Goal: Use online tool/utility: Utilize a website feature to perform a specific function

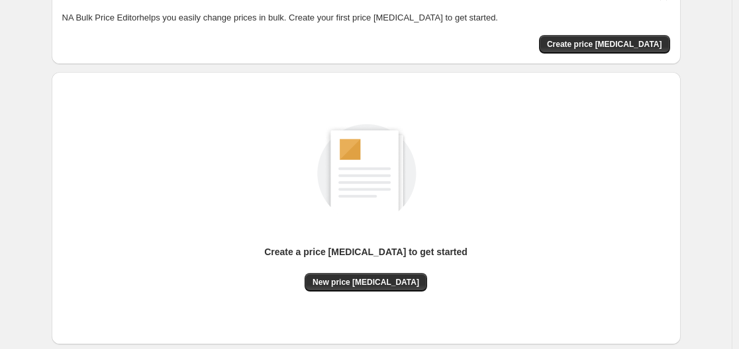
scroll to position [146, 0]
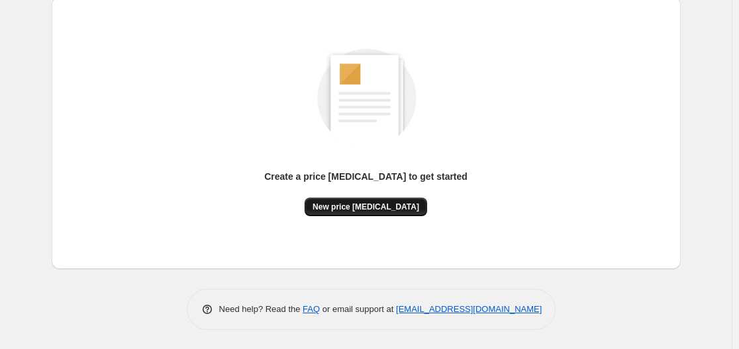
click at [329, 198] on button "New price [MEDICAL_DATA]" at bounding box center [365, 207] width 122 height 19
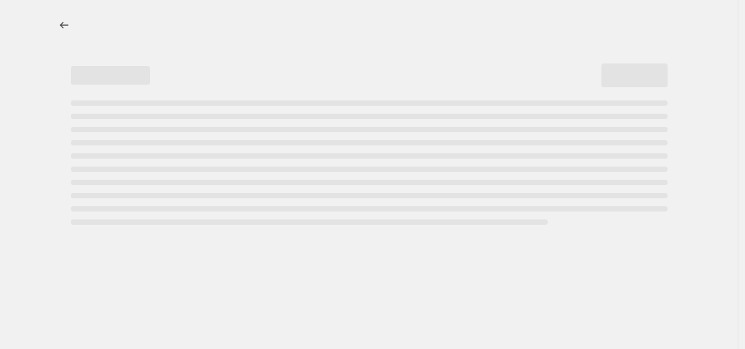
select select "percentage"
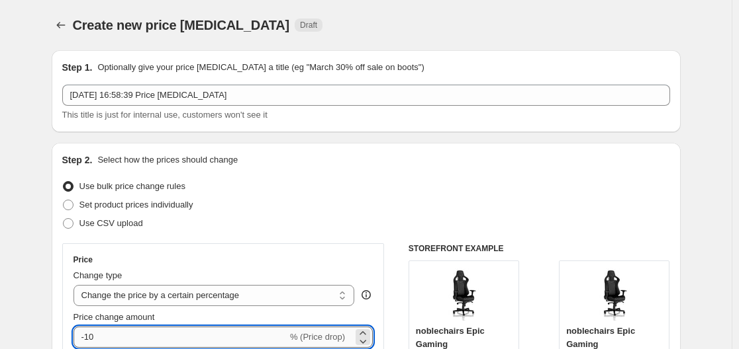
click at [143, 339] on input "-10" at bounding box center [180, 337] width 214 height 21
type input "-1"
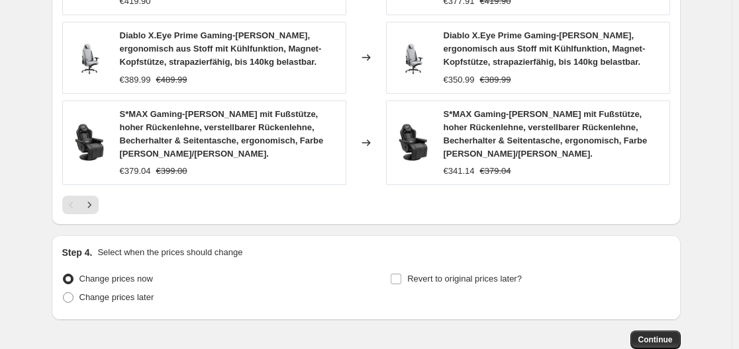
scroll to position [1048, 0]
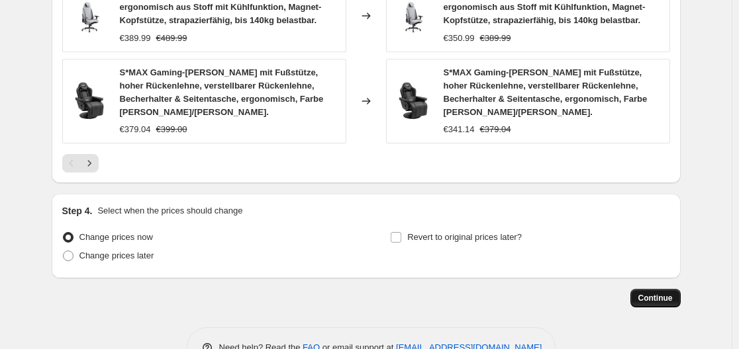
type input "-30"
click at [667, 293] on span "Continue" at bounding box center [655, 298] width 34 height 11
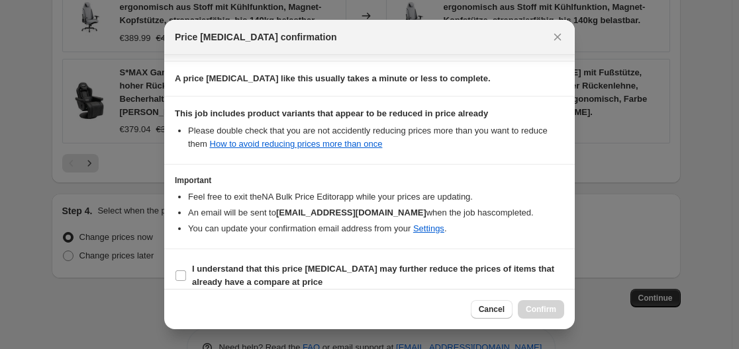
scroll to position [208, 0]
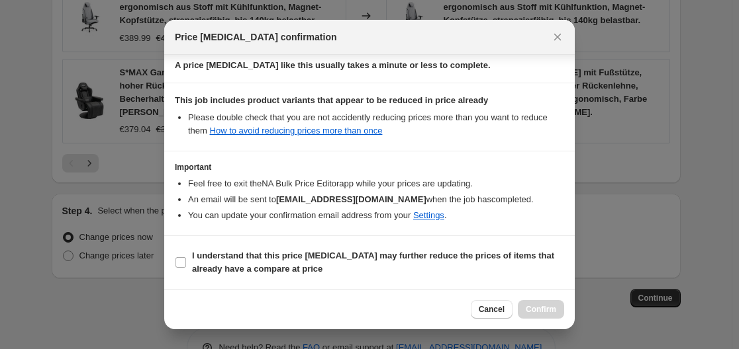
click at [298, 244] on section "I understand that this price [MEDICAL_DATA] may further reduce the prices of it…" at bounding box center [369, 262] width 410 height 53
drag, startPoint x: 269, startPoint y: 260, endPoint x: 478, endPoint y: 277, distance: 209.1
click at [270, 260] on b "I understand that this price [MEDICAL_DATA] may further reduce the prices of it…" at bounding box center [373, 262] width 362 height 23
click at [186, 260] on input "I understand that this price [MEDICAL_DATA] may further reduce the prices of it…" at bounding box center [180, 262] width 11 height 11
checkbox input "true"
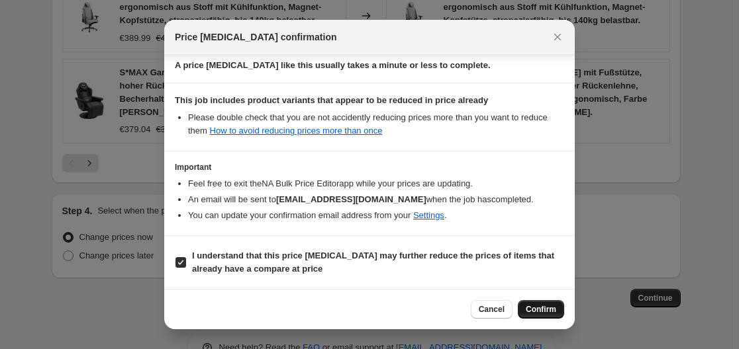
click at [530, 306] on span "Confirm" at bounding box center [540, 309] width 30 height 11
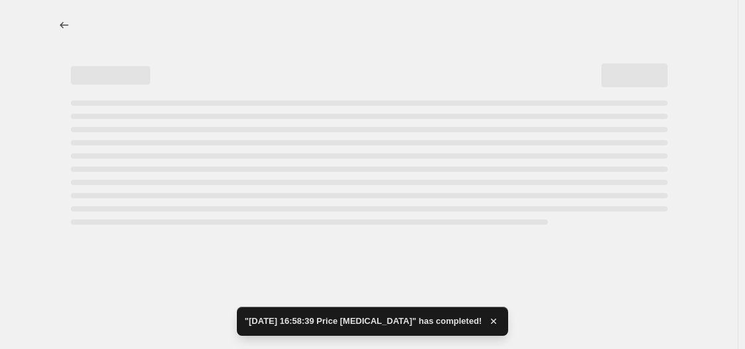
select select "percentage"
